Goal: Task Accomplishment & Management: Use online tool/utility

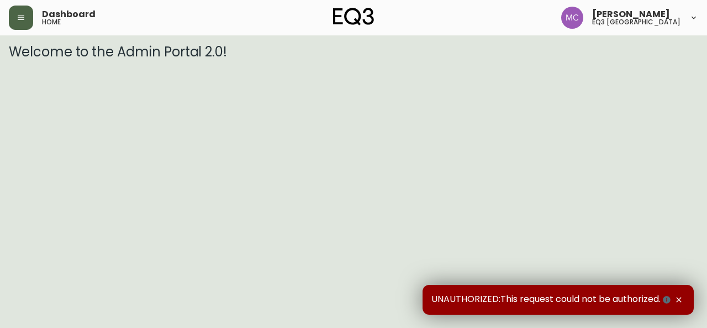
click at [24, 14] on icon "button" at bounding box center [21, 17] width 9 height 9
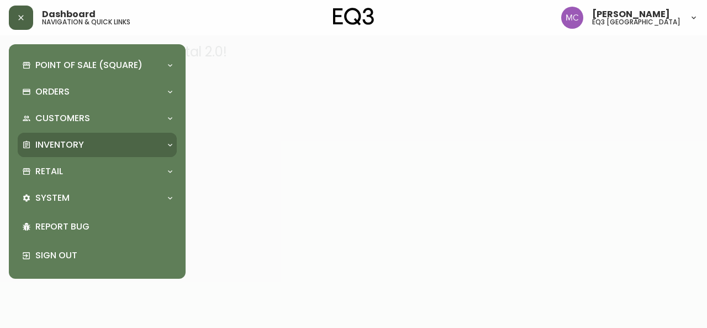
click at [69, 149] on p "Inventory" at bounding box center [59, 145] width 49 height 12
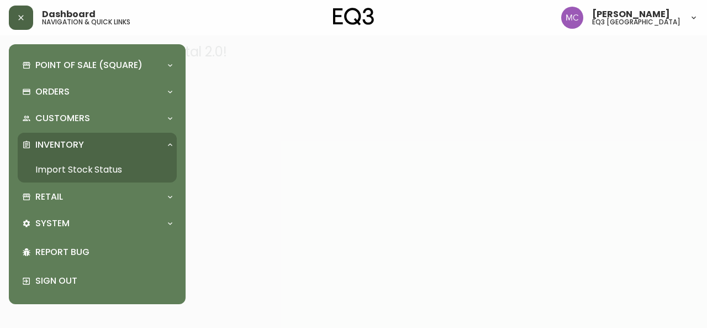
click at [82, 168] on link "Import Stock Status" at bounding box center [97, 169] width 159 height 25
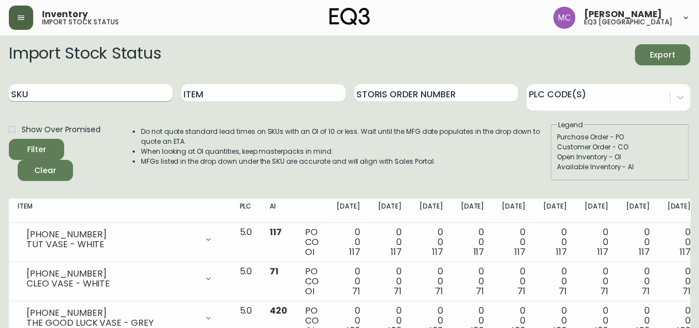
click at [42, 93] on input "SKU" at bounding box center [91, 93] width 164 height 18
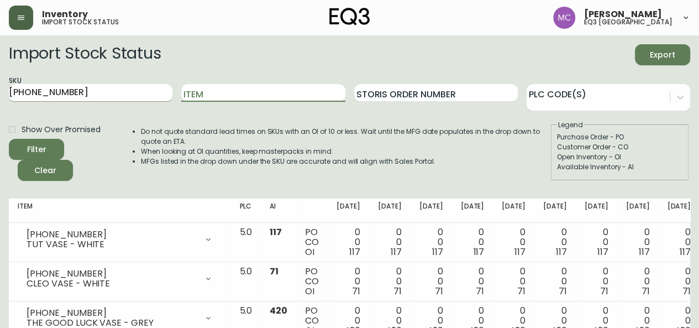
click at [9, 139] on button "Filter" at bounding box center [36, 149] width 55 height 21
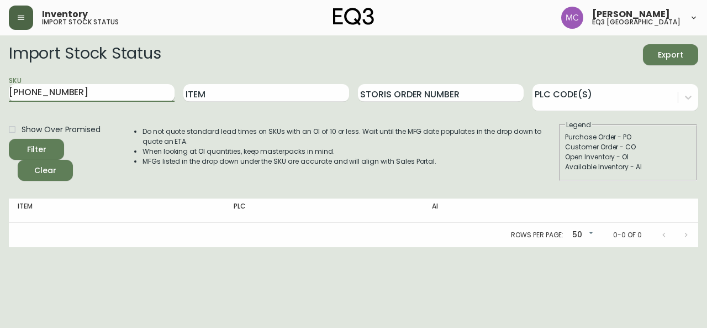
click at [59, 91] on input "3020-681-8" at bounding box center [92, 93] width 166 height 18
click at [9, 139] on button "Filter" at bounding box center [36, 149] width 55 height 21
click at [31, 97] on input "3020-681-8" at bounding box center [92, 93] width 166 height 18
click at [29, 94] on input "3020-681-8" at bounding box center [92, 93] width 166 height 18
type input "3230-681-8"
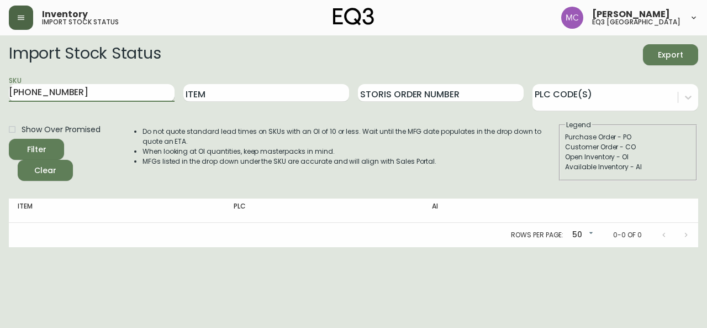
click at [9, 139] on button "Filter" at bounding box center [36, 149] width 55 height 21
click at [60, 101] on input "3230-681-8" at bounding box center [92, 93] width 166 height 18
click at [9, 139] on button "Filter" at bounding box center [36, 149] width 55 height 21
click at [665, 174] on fieldset "Legend Purchase Order - PO Customer Order - CO Open Inventory - OI Available In…" at bounding box center [628, 150] width 138 height 61
click at [22, 23] on button "button" at bounding box center [21, 18] width 24 height 24
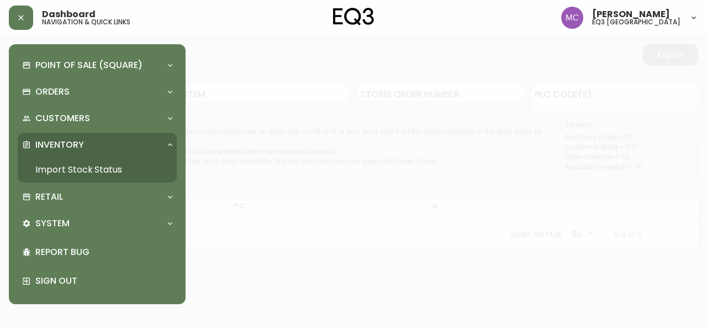
click at [497, 70] on div at bounding box center [353, 164] width 707 height 328
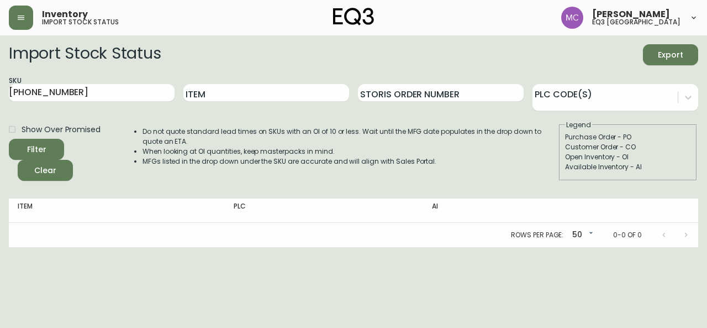
click at [661, 23] on h5 "eq3 vancouver" at bounding box center [636, 22] width 88 height 7
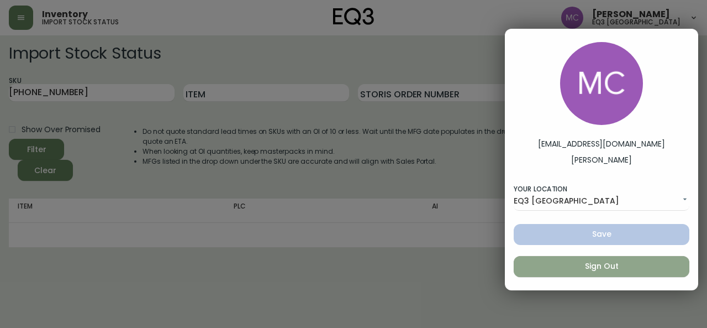
click at [605, 274] on button "Sign Out" at bounding box center [602, 266] width 176 height 21
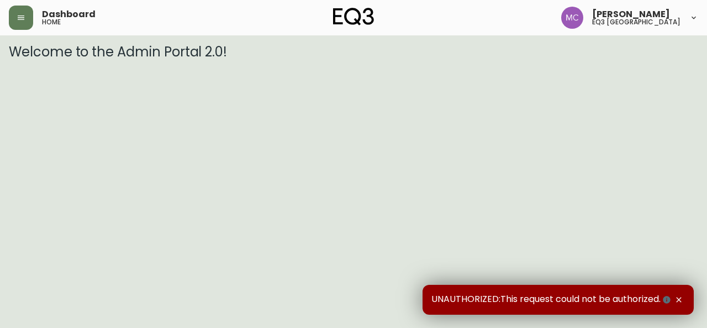
click at [685, 21] on div "[PERSON_NAME] eq3 [GEOGRAPHIC_DATA]" at bounding box center [629, 18] width 137 height 22
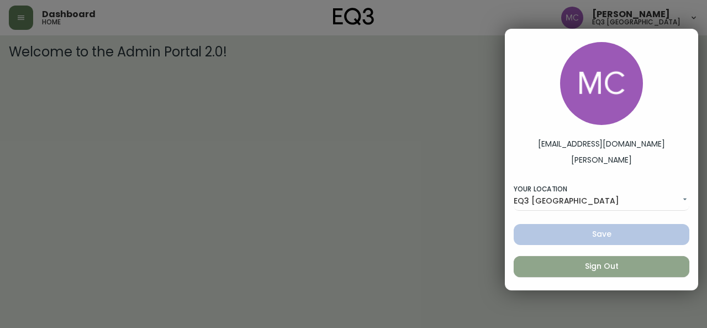
click at [564, 268] on span "Sign Out" at bounding box center [602, 266] width 158 height 14
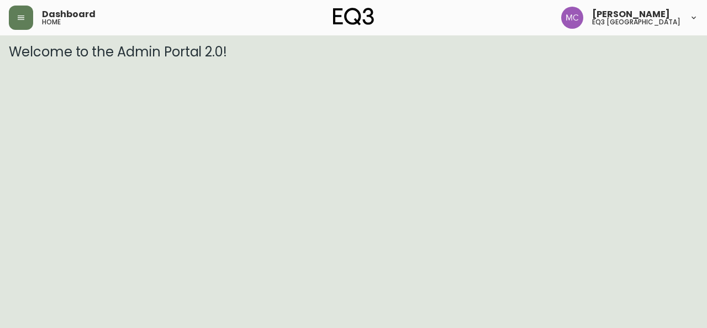
click at [684, 17] on div "[PERSON_NAME] eq3 [GEOGRAPHIC_DATA]" at bounding box center [629, 18] width 137 height 22
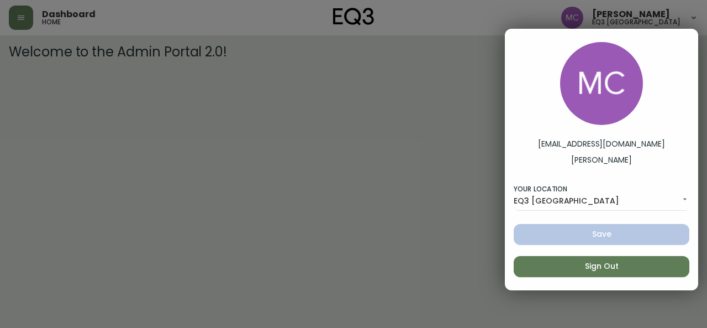
click at [630, 265] on span "Sign Out" at bounding box center [602, 266] width 158 height 14
